Goal: Check status: Check status

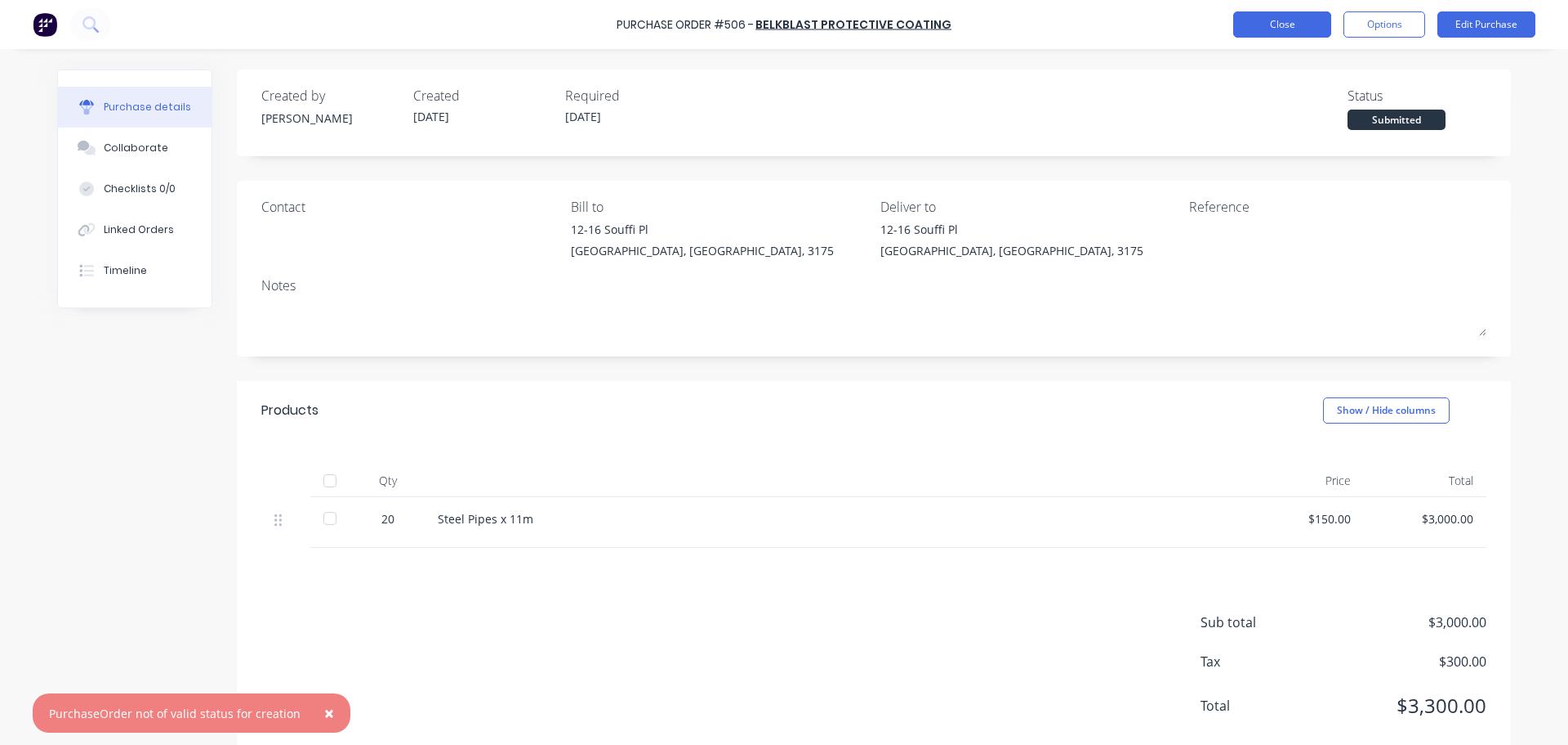
click at [1265, 14] on button "Close" at bounding box center [1282, 24] width 98 height 26
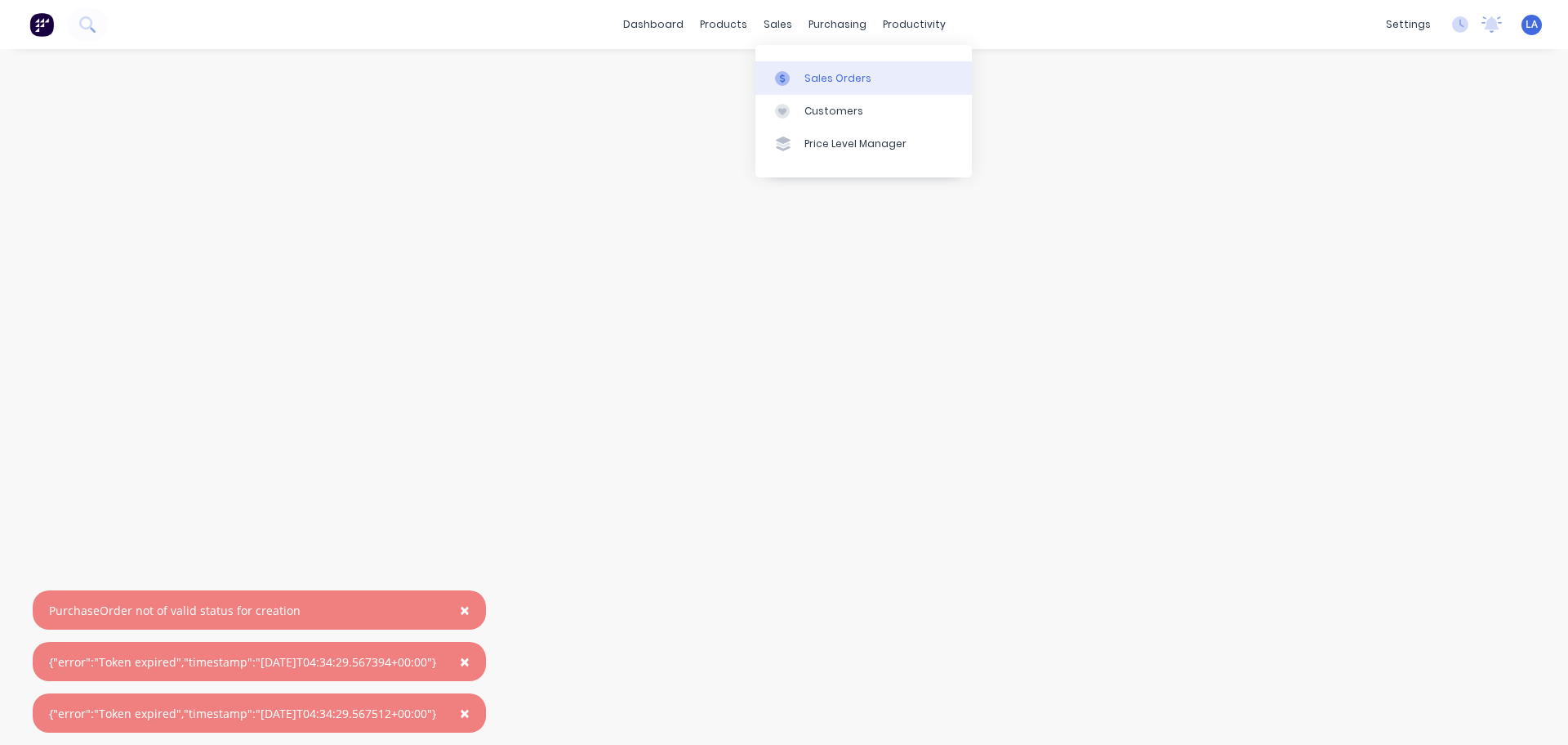
click at [798, 81] on div at bounding box center [787, 79] width 24 height 15
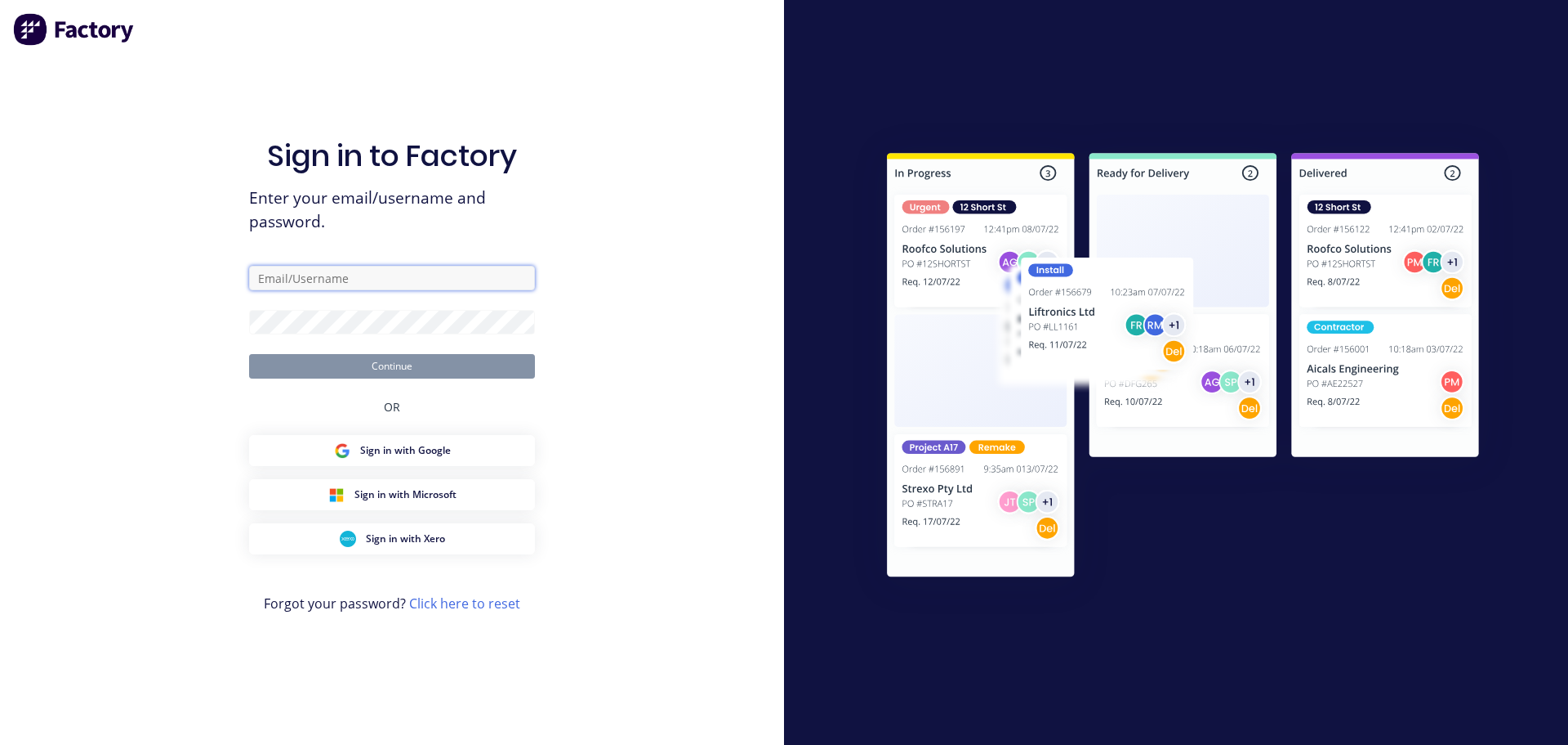
type input "[PERSON_NAME][EMAIL_ADDRESS][DOMAIN_NAME]"
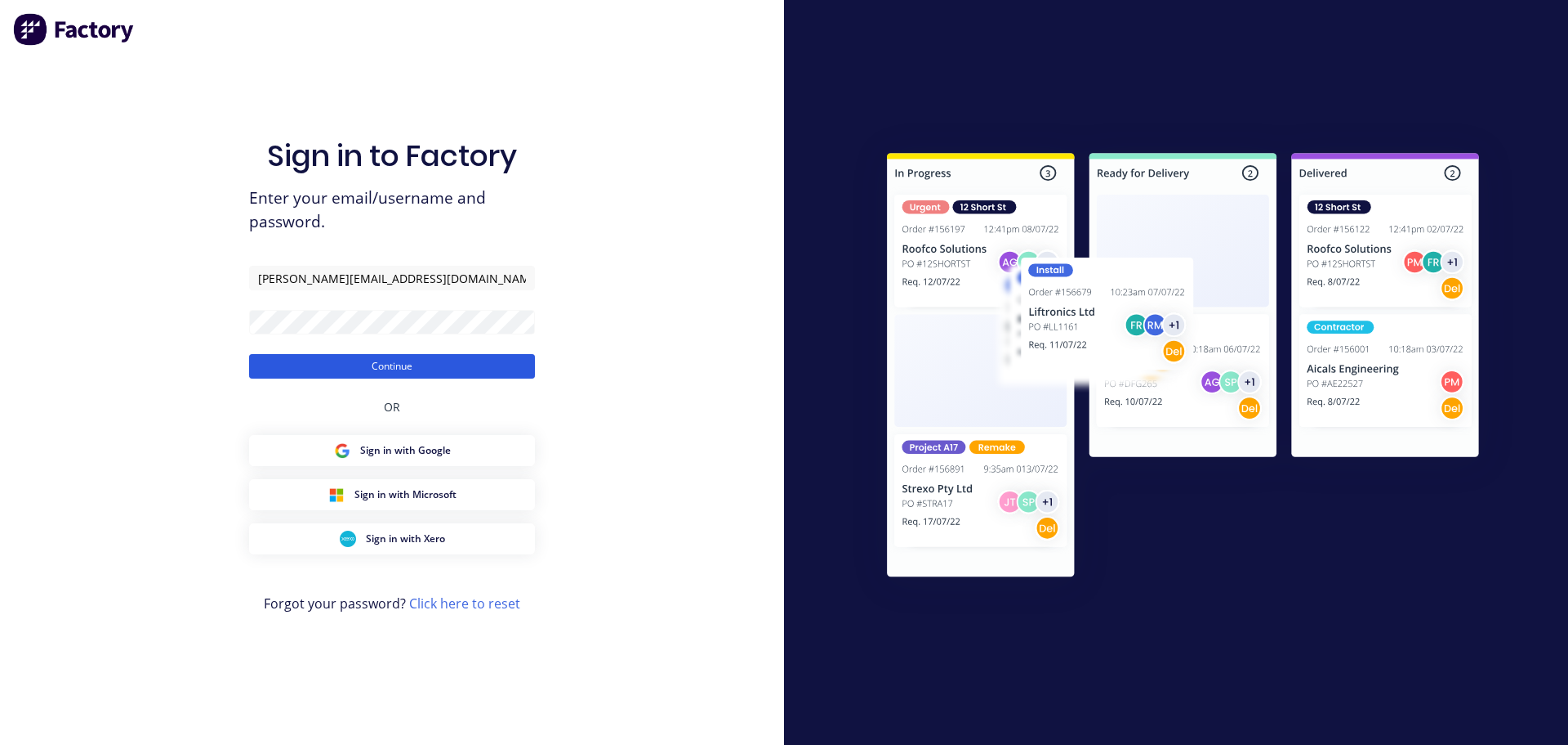
click at [479, 372] on button "Continue" at bounding box center [392, 366] width 286 height 24
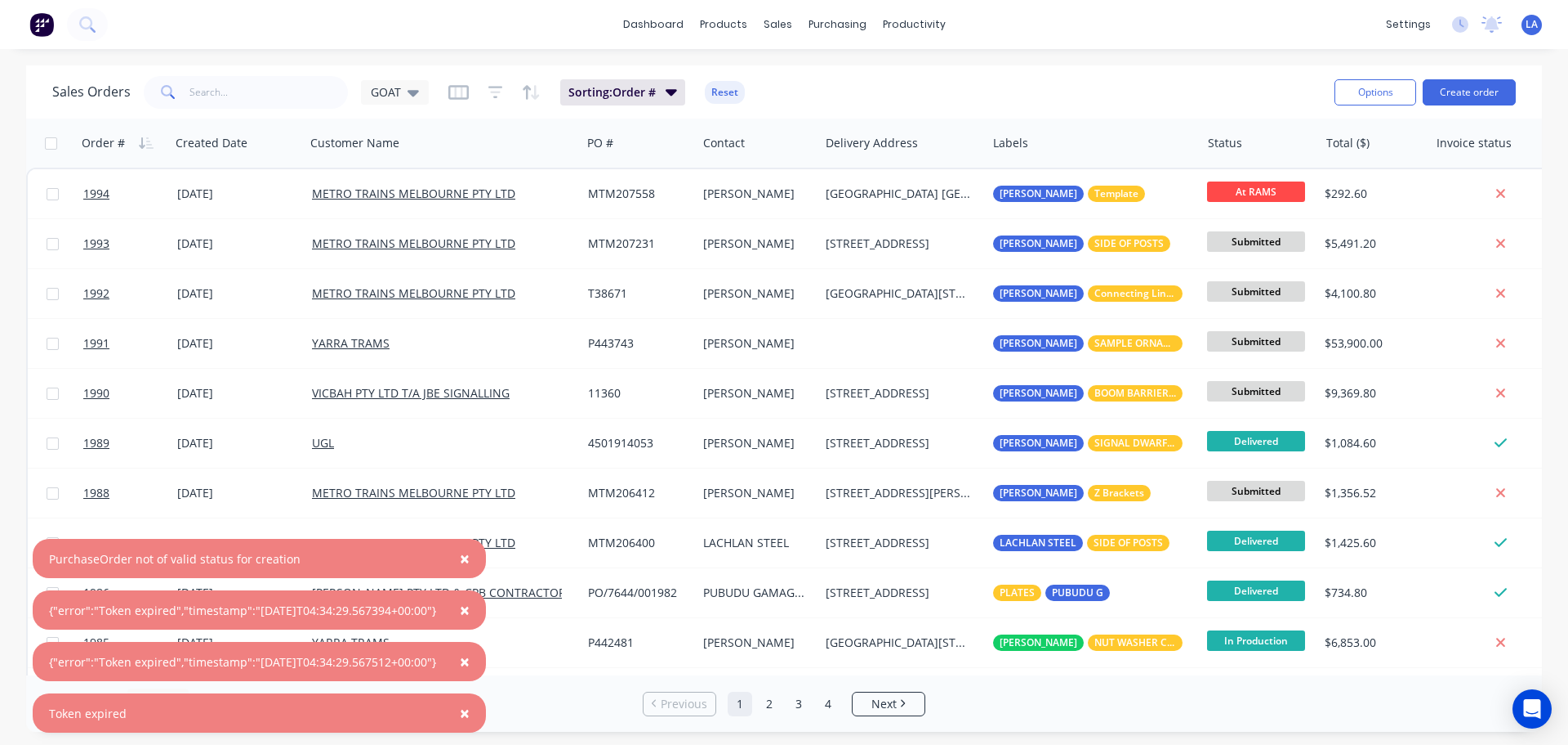
click at [469, 559] on span "×" at bounding box center [465, 559] width 10 height 23
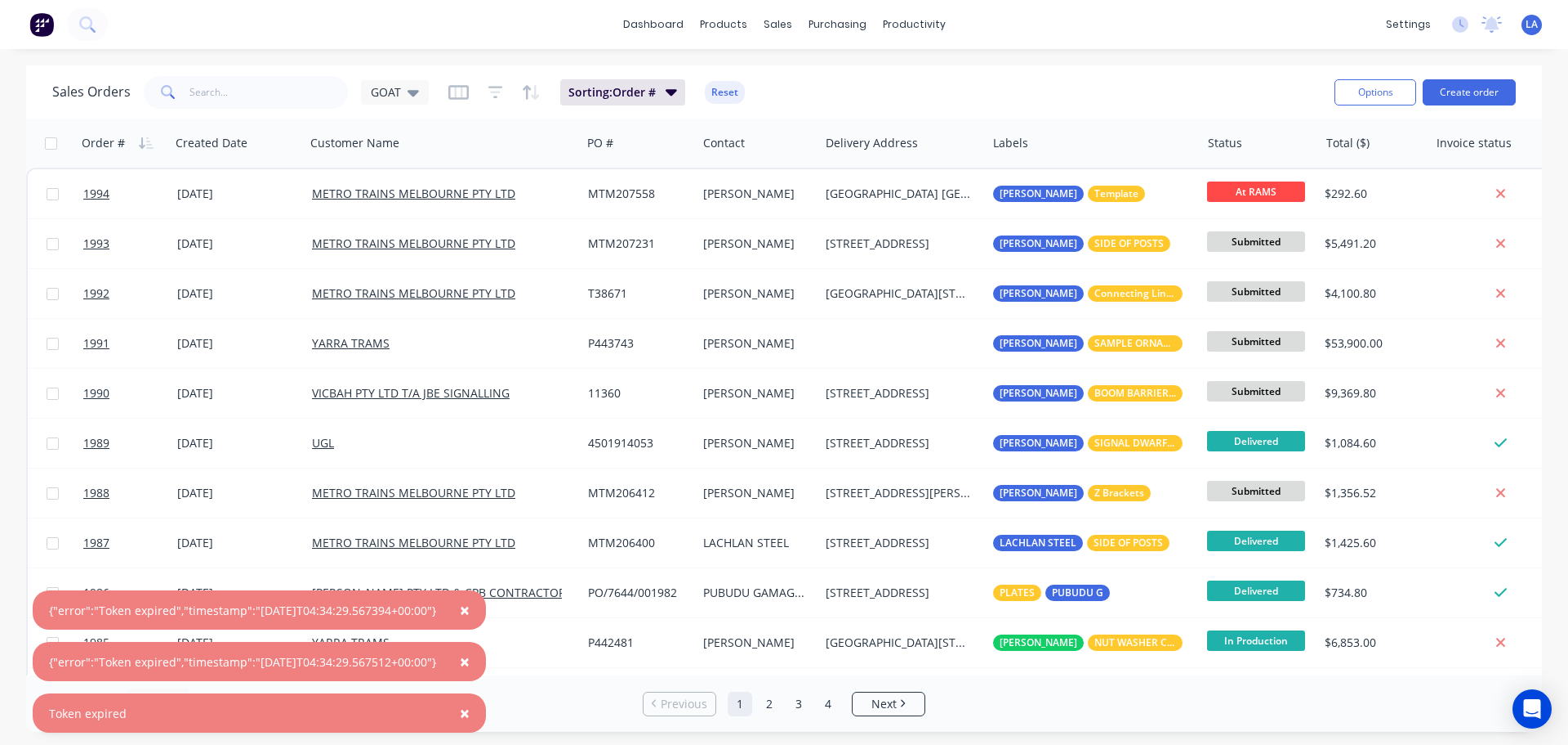
click at [469, 604] on span "×" at bounding box center [465, 610] width 10 height 23
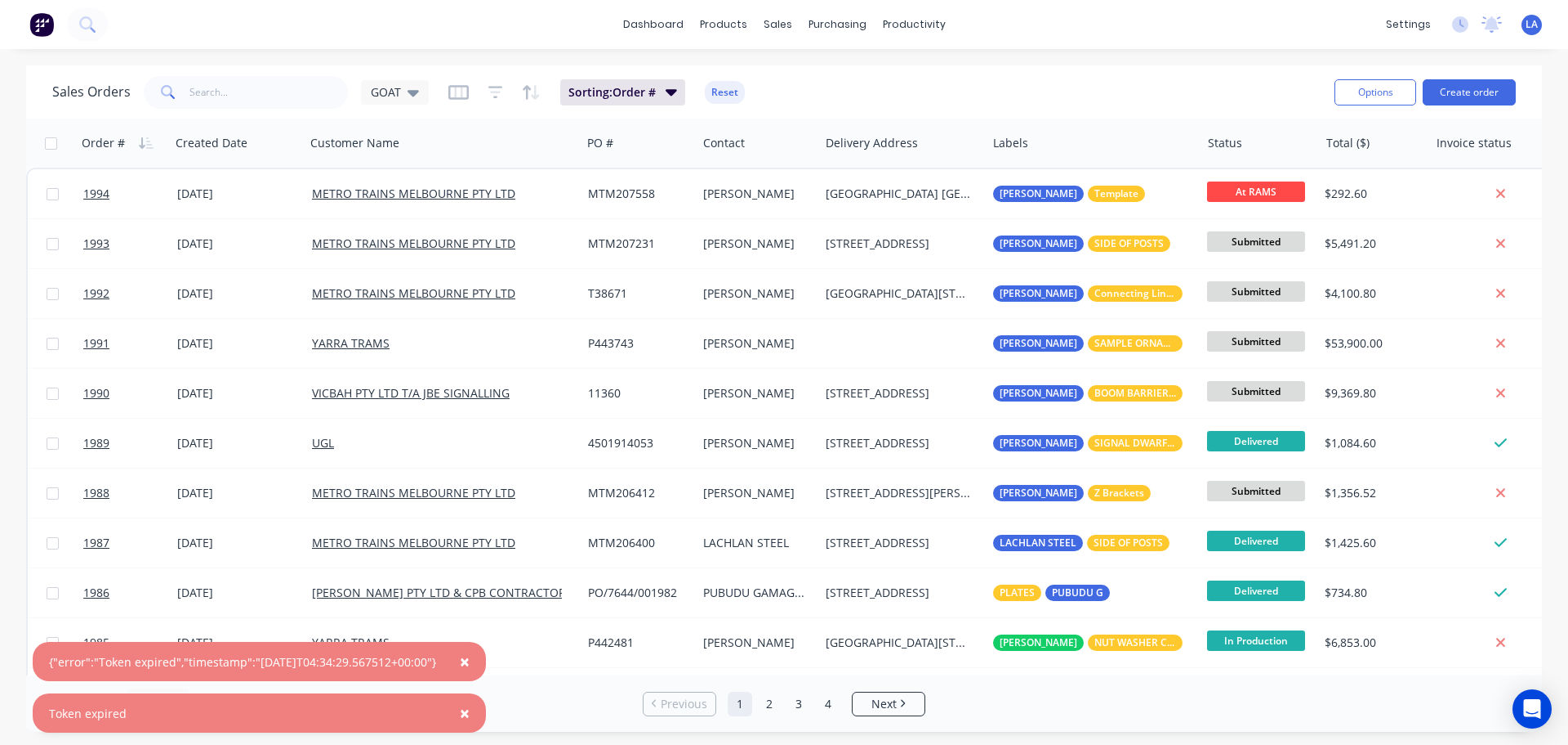
click at [469, 664] on span "×" at bounding box center [465, 661] width 10 height 23
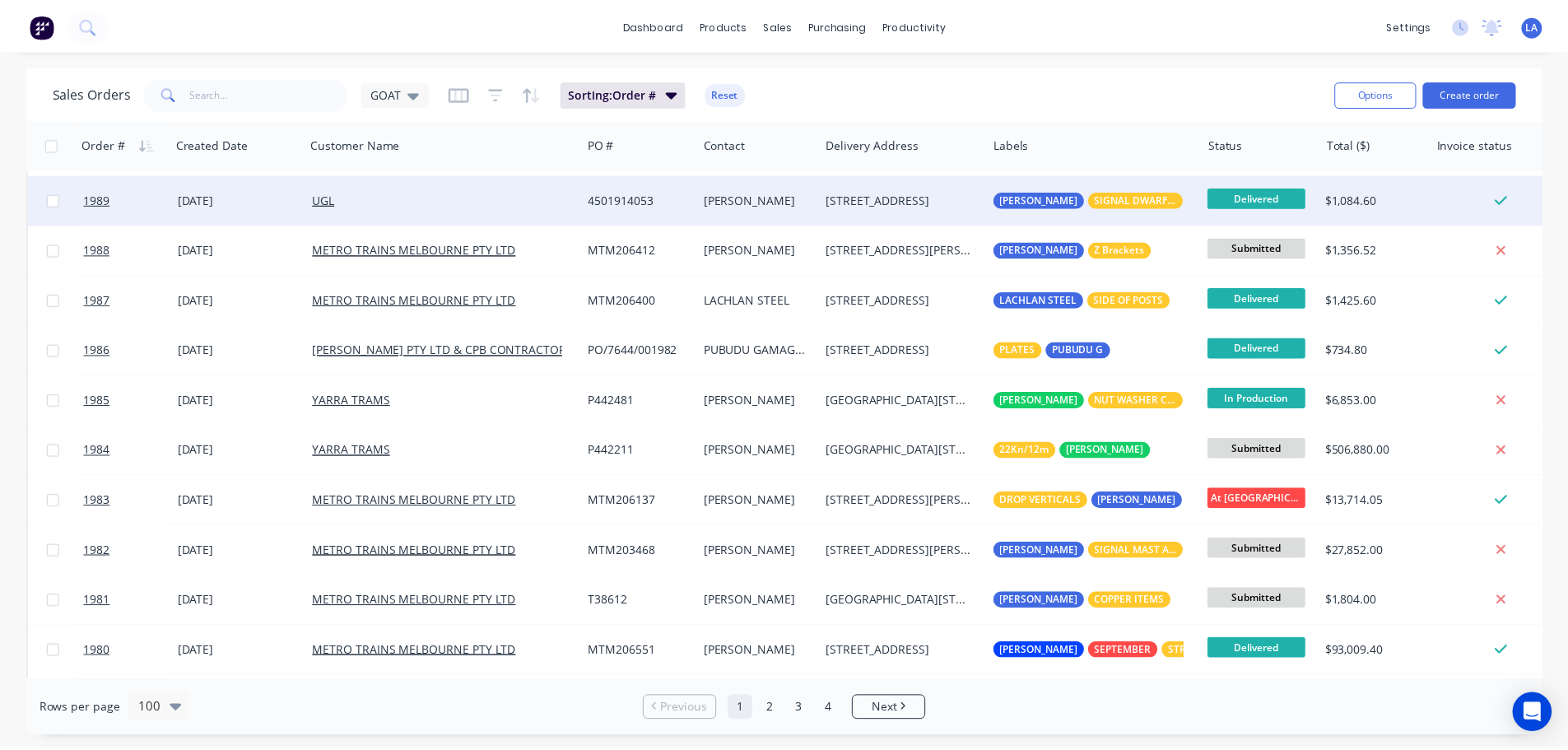
scroll to position [329, 0]
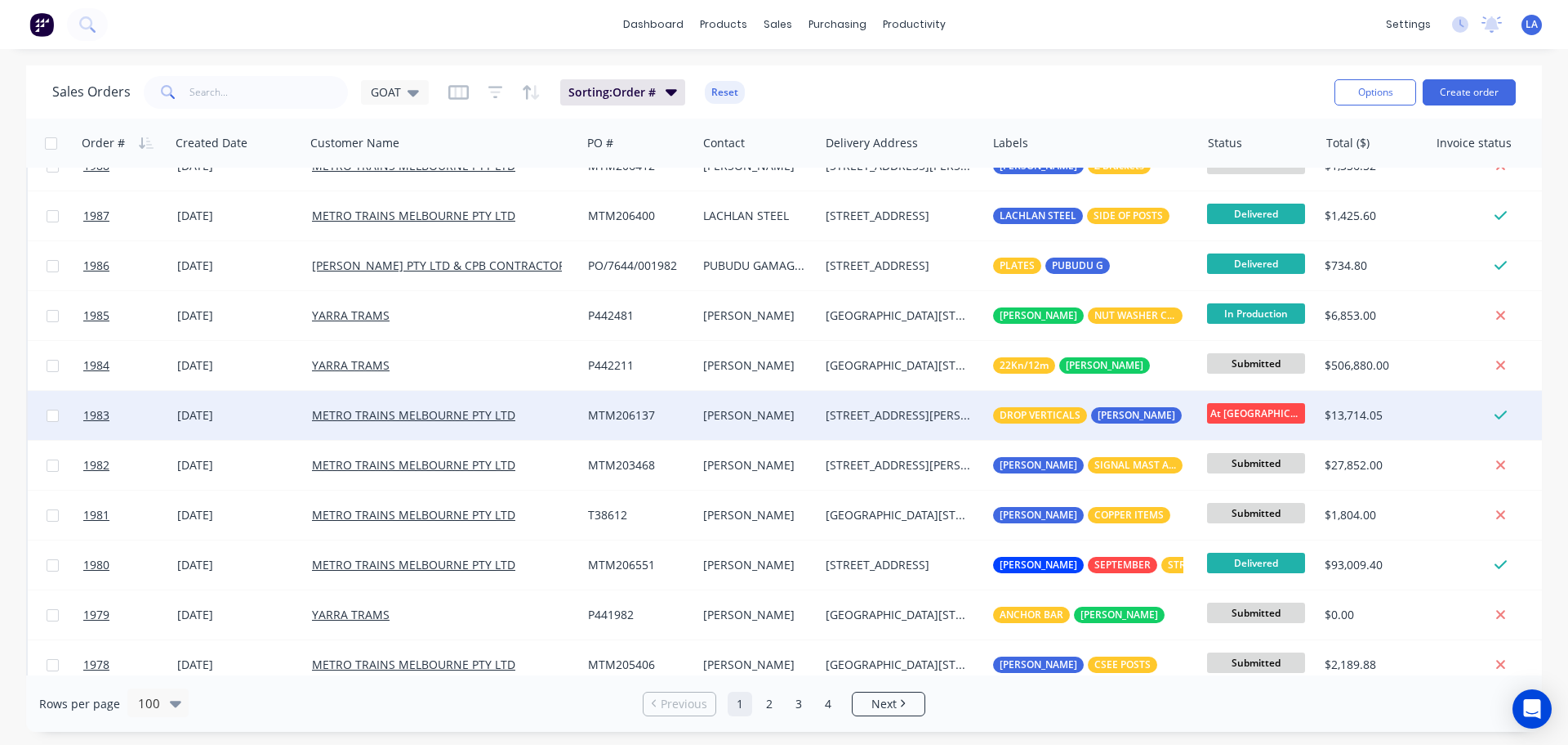
click at [877, 418] on div "[STREET_ADDRESS][PERSON_NAME]" at bounding box center [899, 416] width 147 height 17
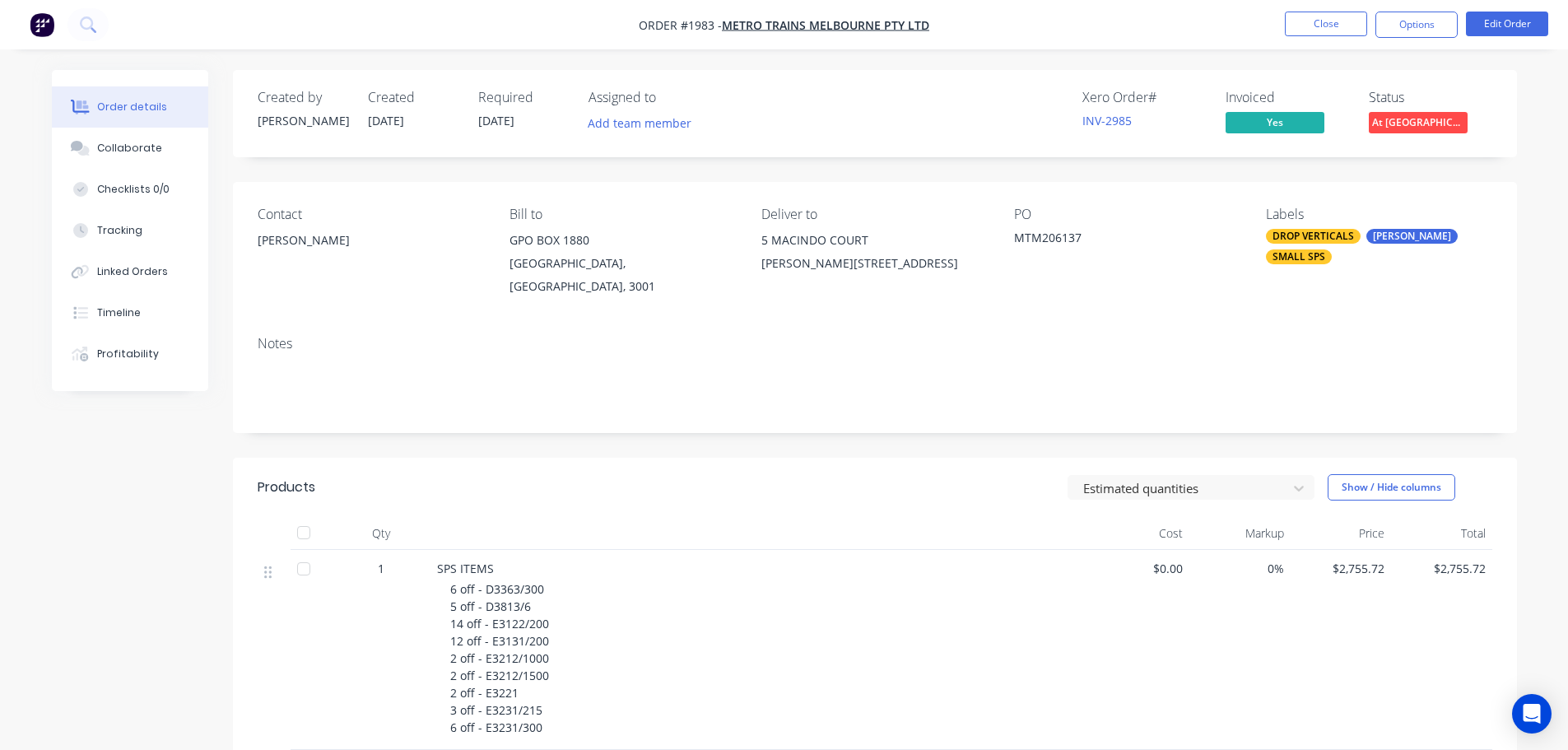
click at [1405, 113] on span "At [GEOGRAPHIC_DATA]" at bounding box center [1418, 122] width 99 height 21
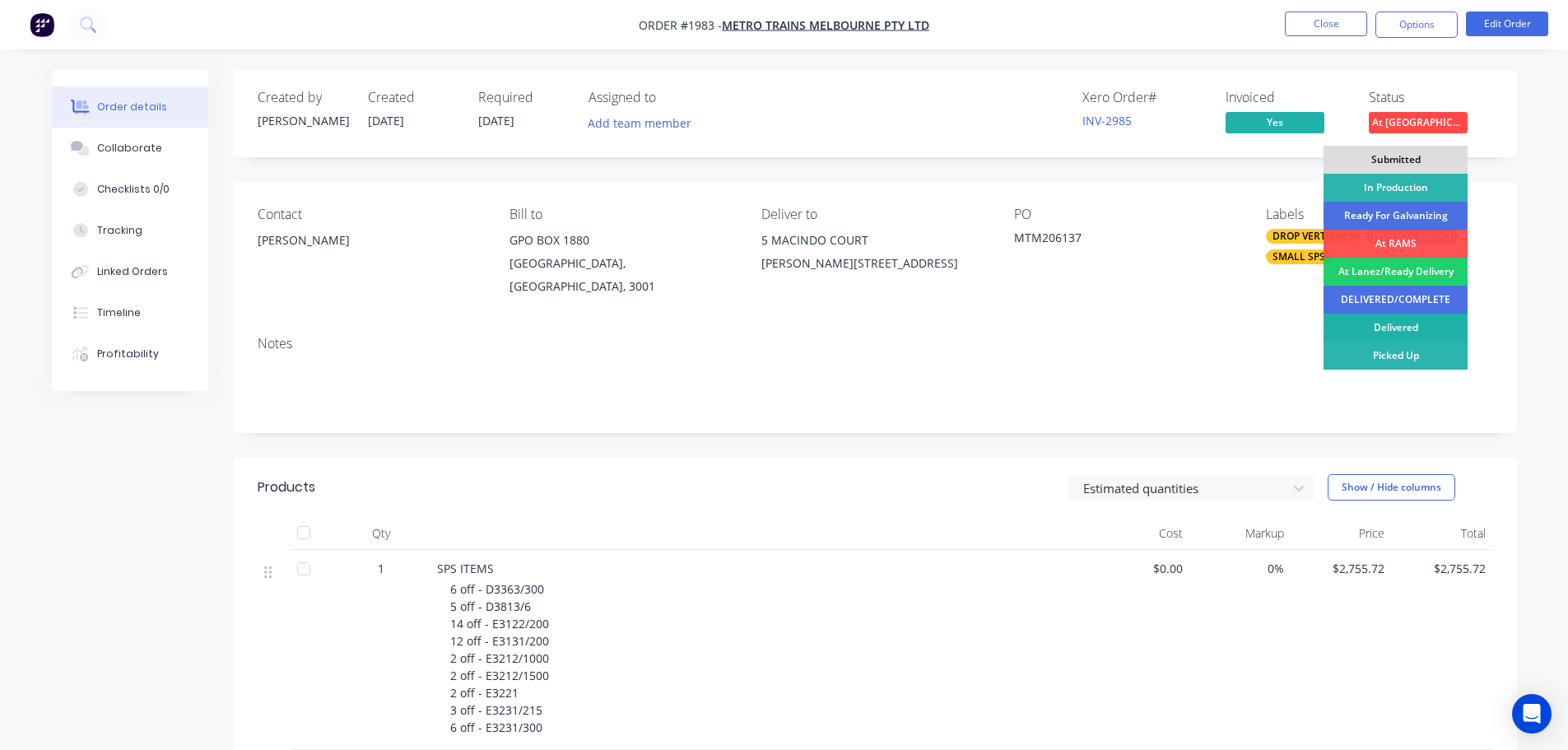
click at [1371, 328] on div "Delivered" at bounding box center [1396, 327] width 144 height 28
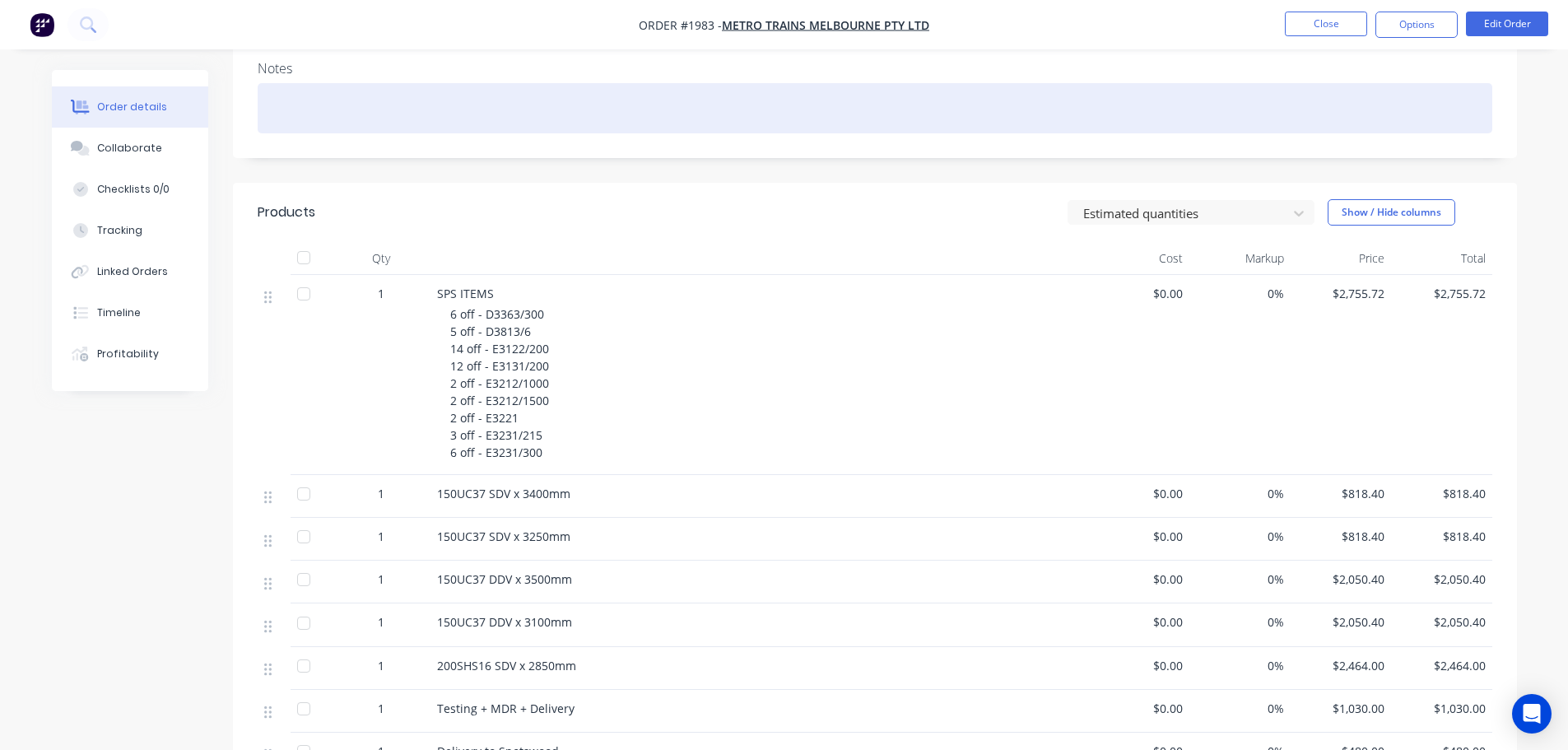
scroll to position [329, 0]
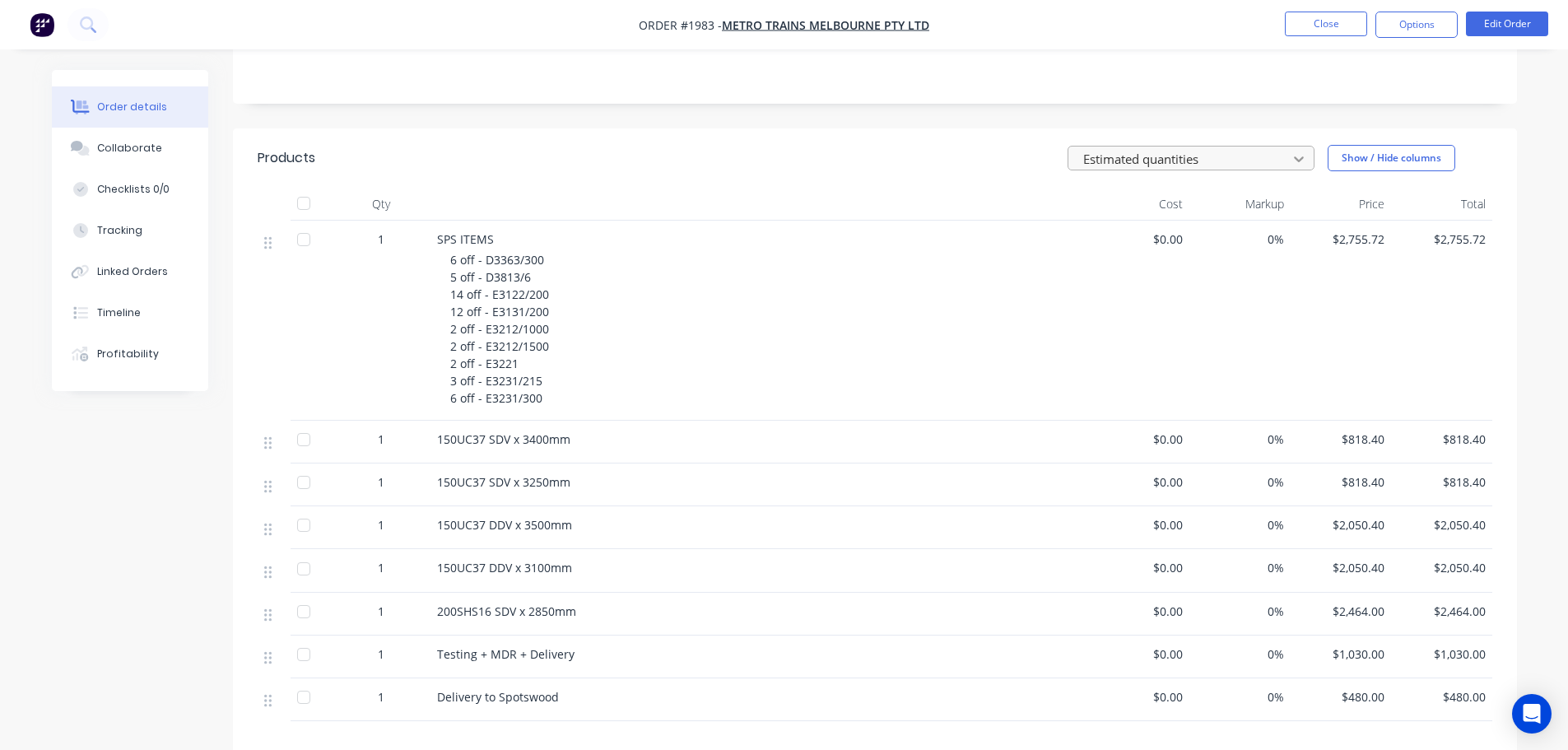
click at [1298, 151] on icon at bounding box center [1298, 159] width 17 height 17
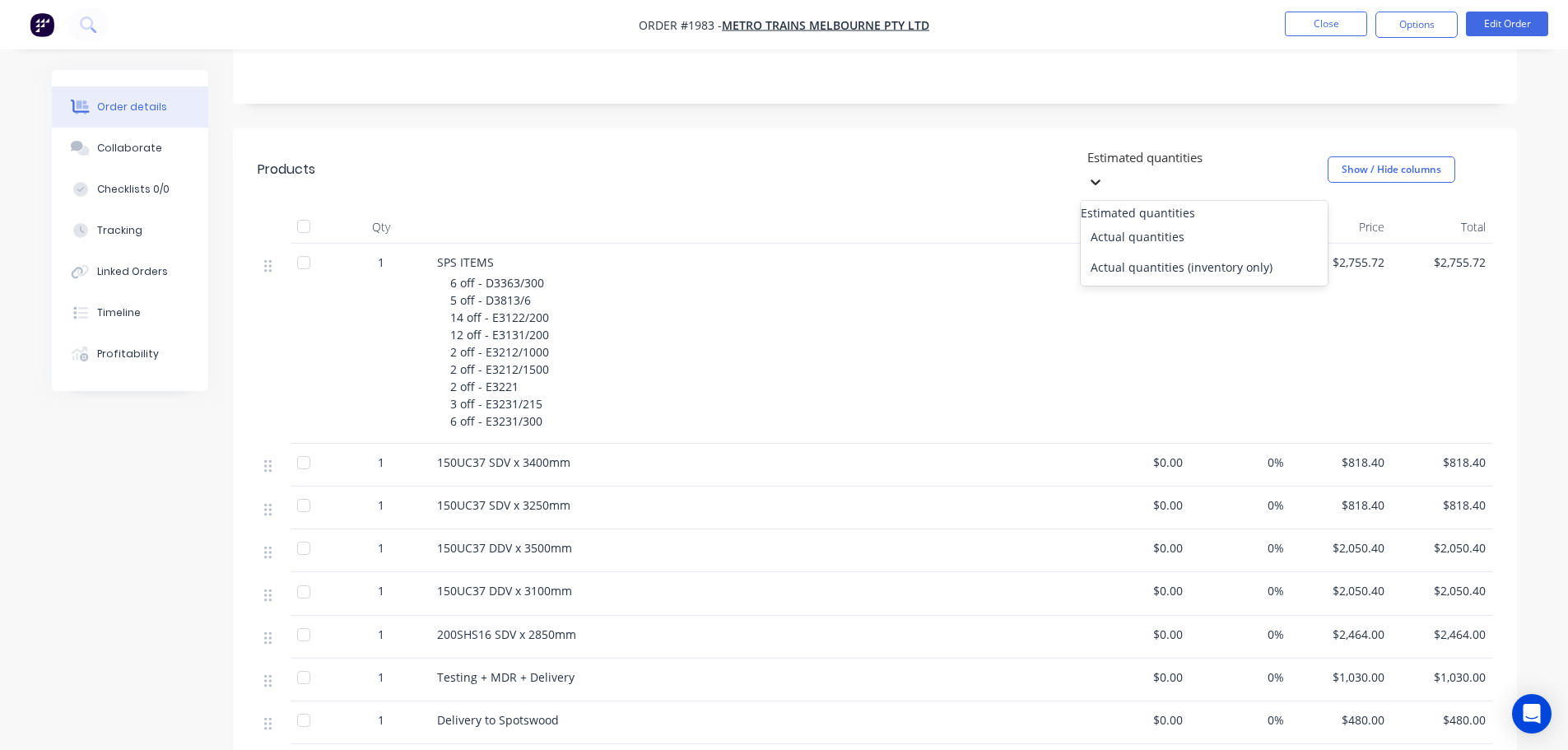
click at [1103, 173] on icon at bounding box center [1096, 182] width 17 height 17
click at [1312, 22] on button "Close" at bounding box center [1325, 23] width 82 height 24
